Goal: Task Accomplishment & Management: Manage account settings

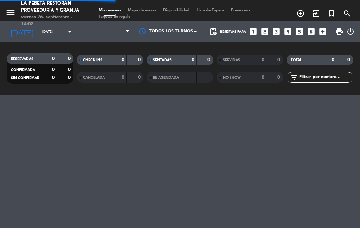
select select "es"
select select "lunch"
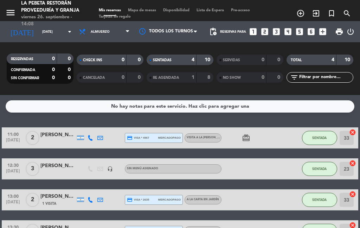
click at [52, 37] on input "[DATE]" at bounding box center [62, 31] width 46 height 11
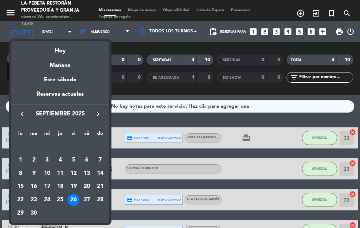
click at [83, 193] on td "27" at bounding box center [86, 199] width 13 height 13
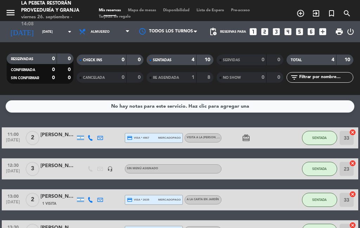
type input "[DATE]"
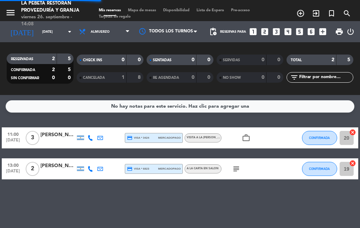
select select "lunch"
click at [210, 137] on span "VISITA A LA [PERSON_NAME] CON ALMUERZO EN NUESTRO RESTAURANT - EN SALON" at bounding box center [247, 137] width 121 height 3
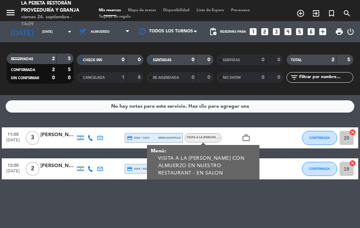
click at [13, 128] on div "11:00 [DATE]" at bounding box center [13, 137] width 22 height 21
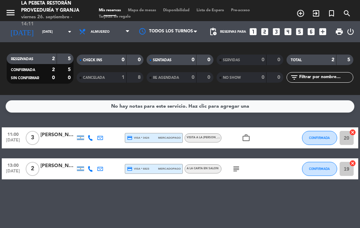
click at [291, 210] on div "No hay notas para este servicio. Haz clic para agregar una 11:00 [DATE] 3 [PERS…" at bounding box center [180, 161] width 360 height 133
click at [322, 135] on button "CONFIRMADA" at bounding box center [319, 138] width 35 height 14
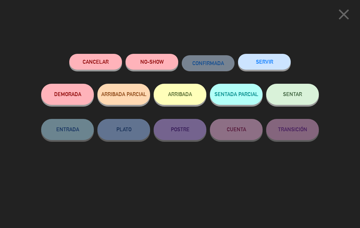
click at [108, 68] on button "Cancelar" at bounding box center [95, 62] width 53 height 16
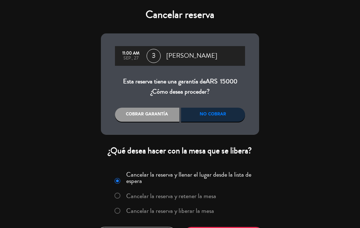
click at [226, 120] on div "No cobrar" at bounding box center [213, 115] width 64 height 14
click at [216, 119] on div "No cobrar" at bounding box center [213, 115] width 64 height 14
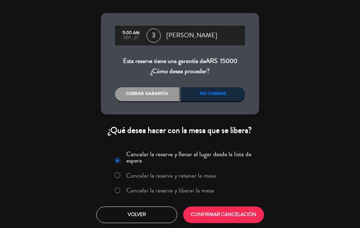
scroll to position [31, 0]
click at [253, 218] on button "CONFIRMAR CANCELACIÓN" at bounding box center [223, 214] width 81 height 17
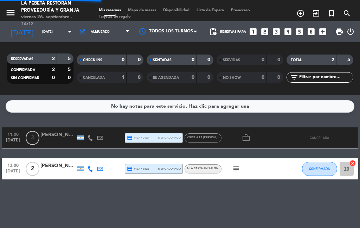
select select "lunch"
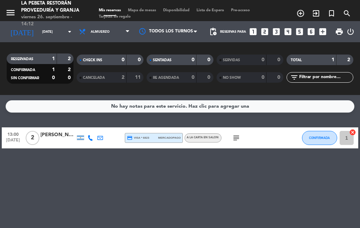
scroll to position [28, 0]
click at [236, 134] on icon "subject" at bounding box center [236, 138] width 8 height 8
